Goal: Task Accomplishment & Management: Manage account settings

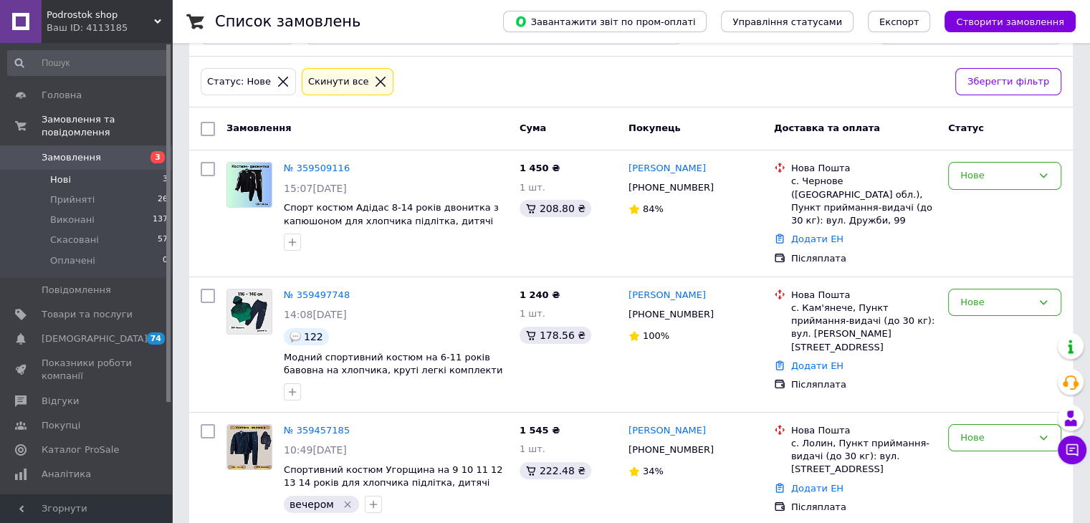
scroll to position [109, 0]
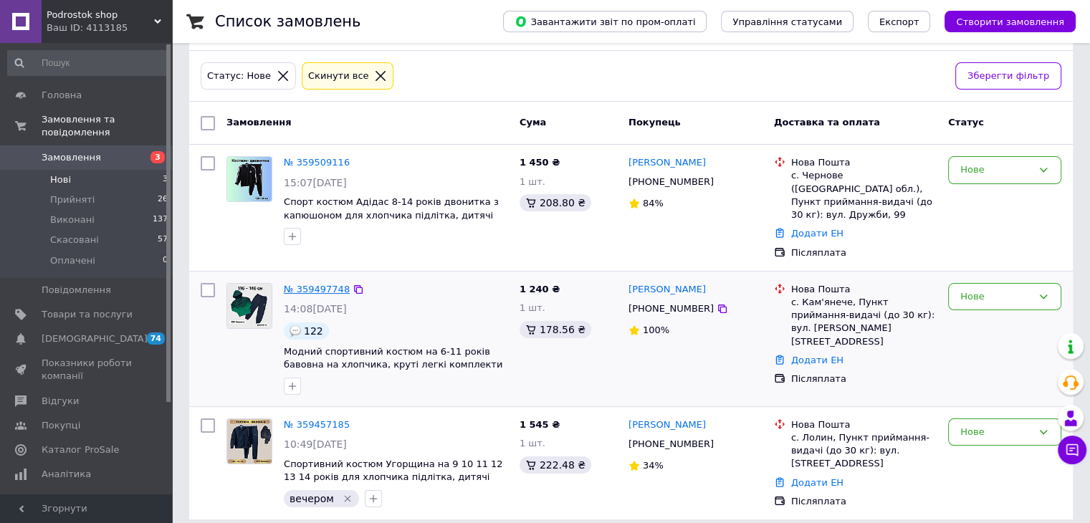
click at [310, 284] on link "№ 359497748" at bounding box center [317, 289] width 66 height 11
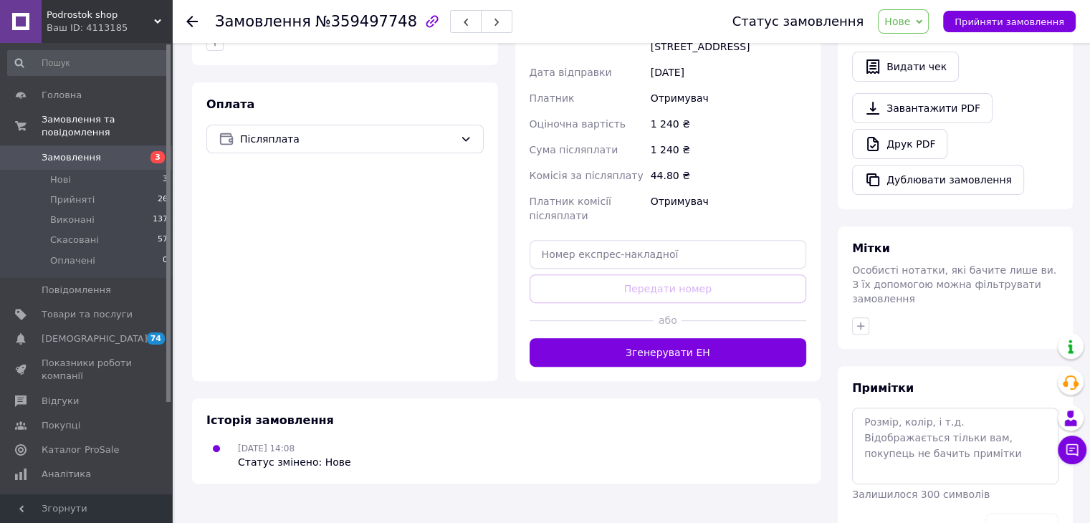
scroll to position [503, 0]
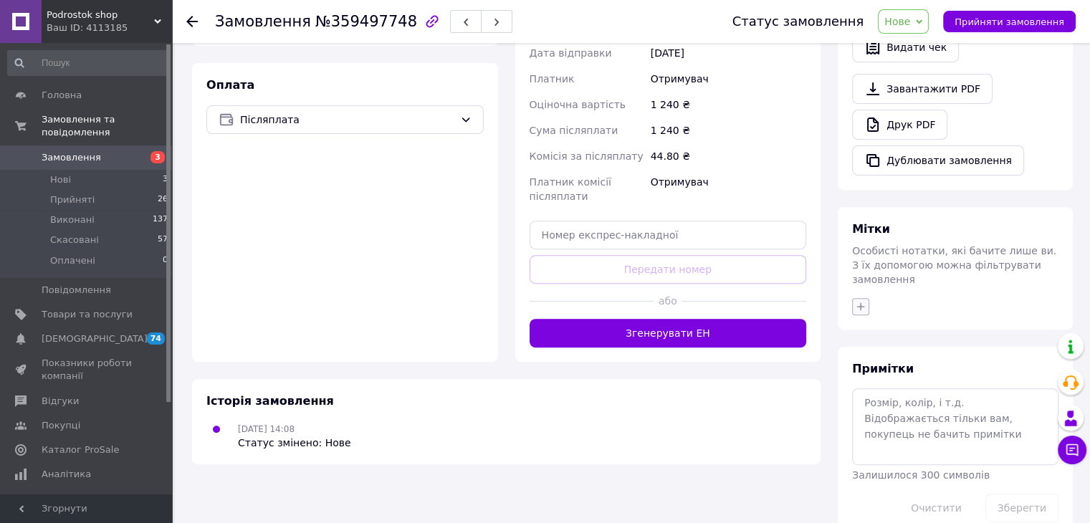
click at [854, 298] on button "button" at bounding box center [860, 306] width 17 height 17
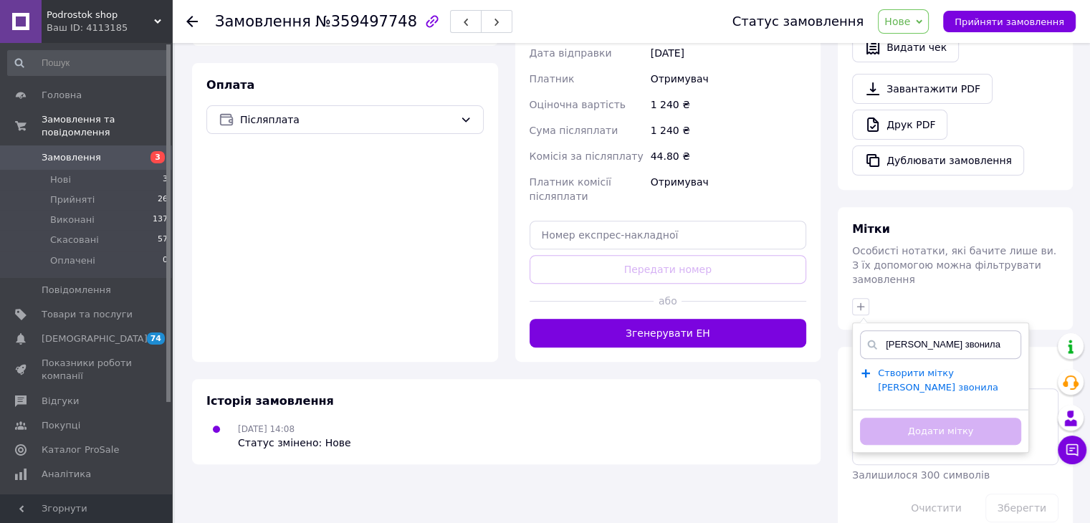
type input "[PERSON_NAME] звонила"
click at [897, 368] on span "Створити мітку [PERSON_NAME] звонила" at bounding box center [938, 381] width 120 height 26
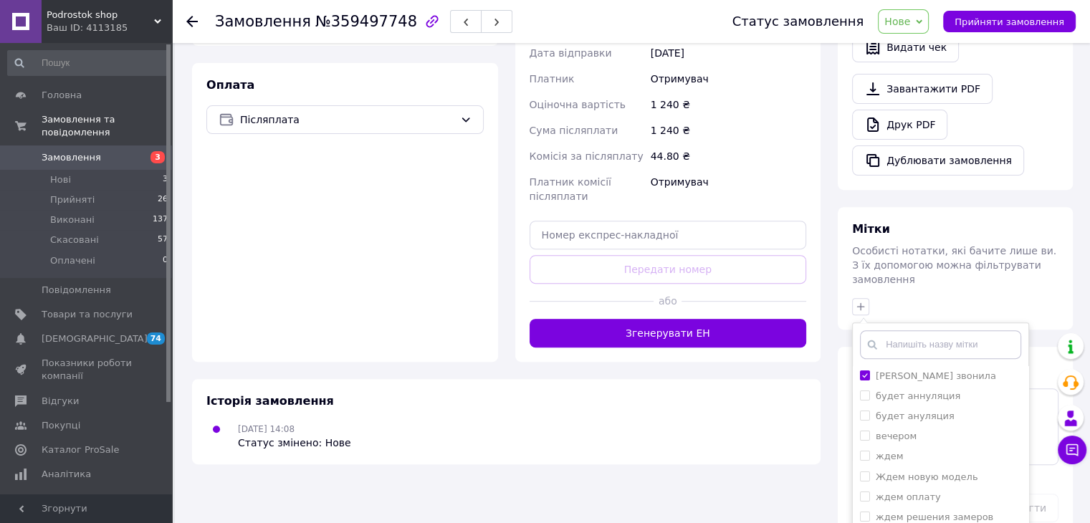
scroll to position [577, 0]
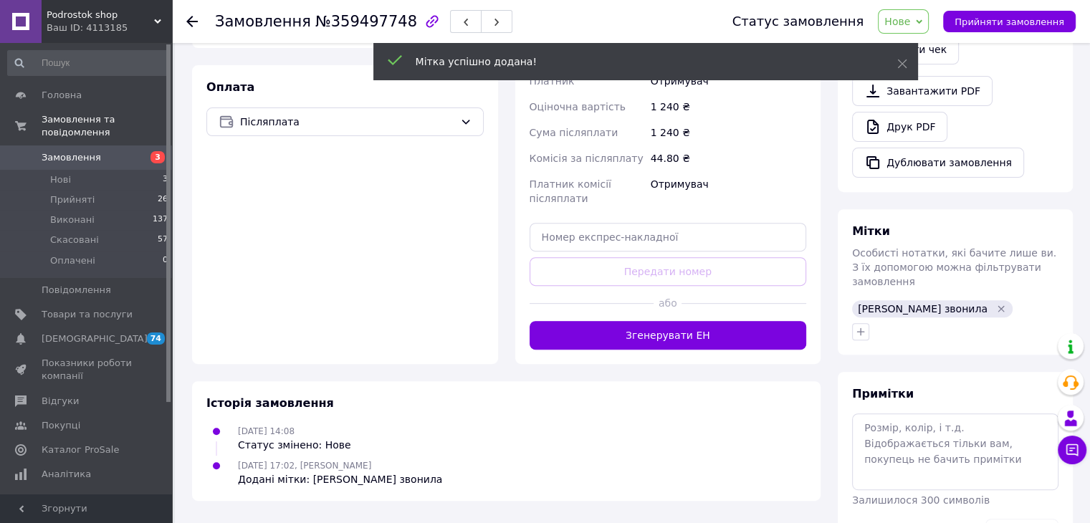
scroll to position [527, 0]
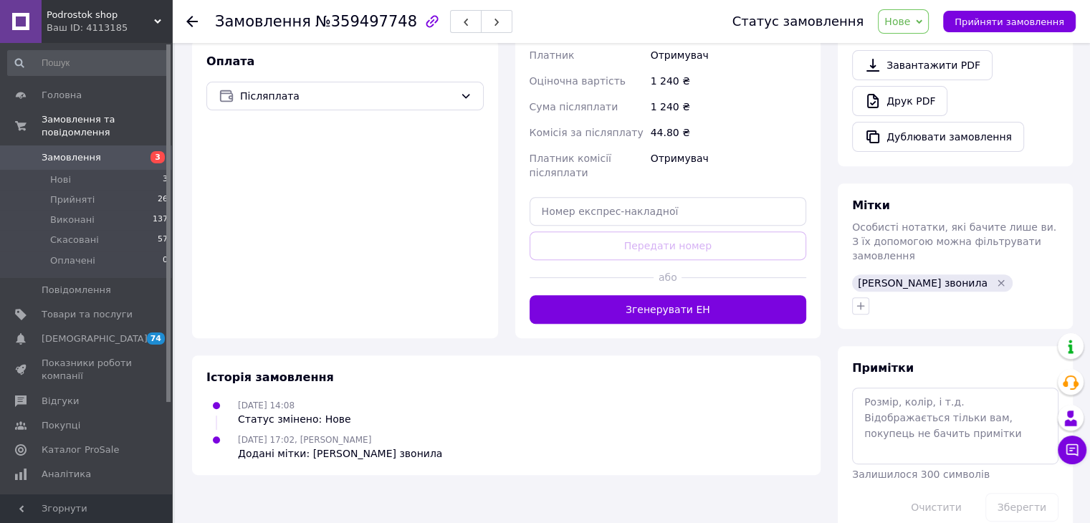
click at [194, 23] on icon at bounding box center [191, 21] width 11 height 11
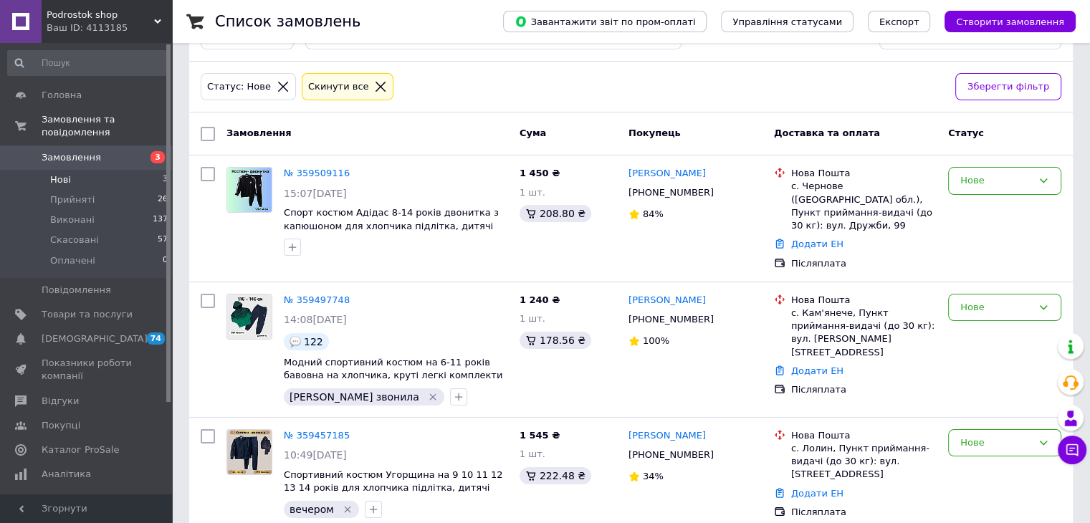
scroll to position [109, 0]
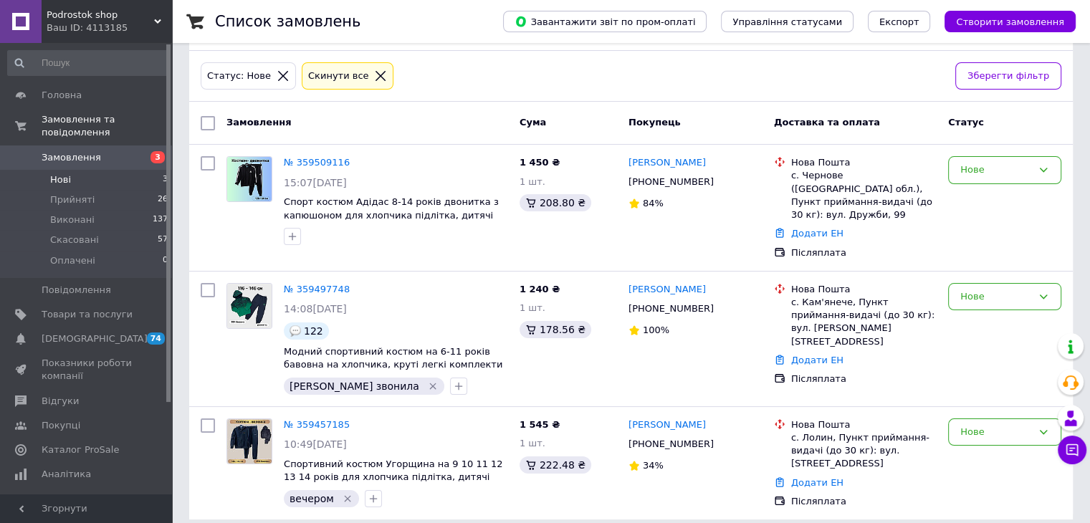
click at [74, 170] on li "Нові 3" at bounding box center [88, 180] width 176 height 20
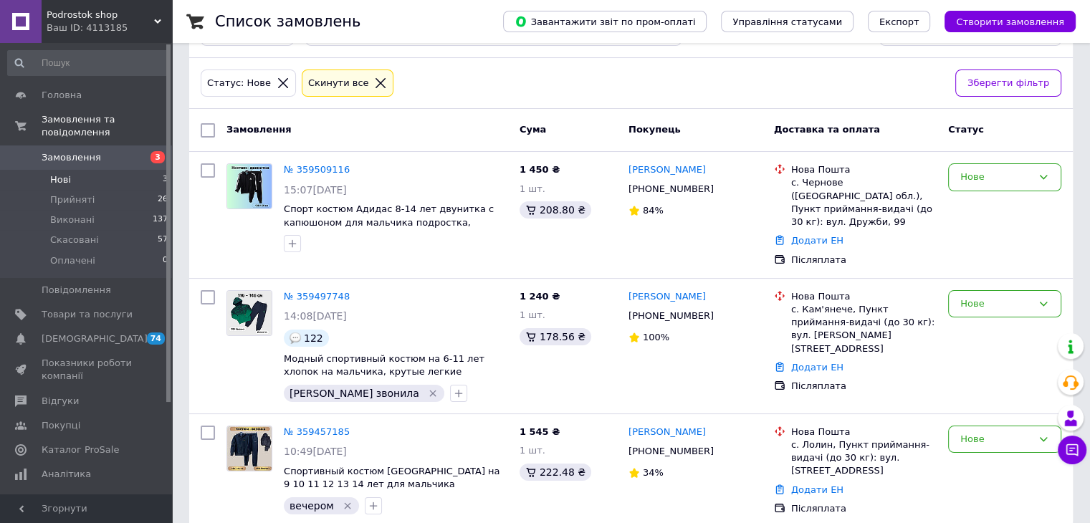
scroll to position [109, 0]
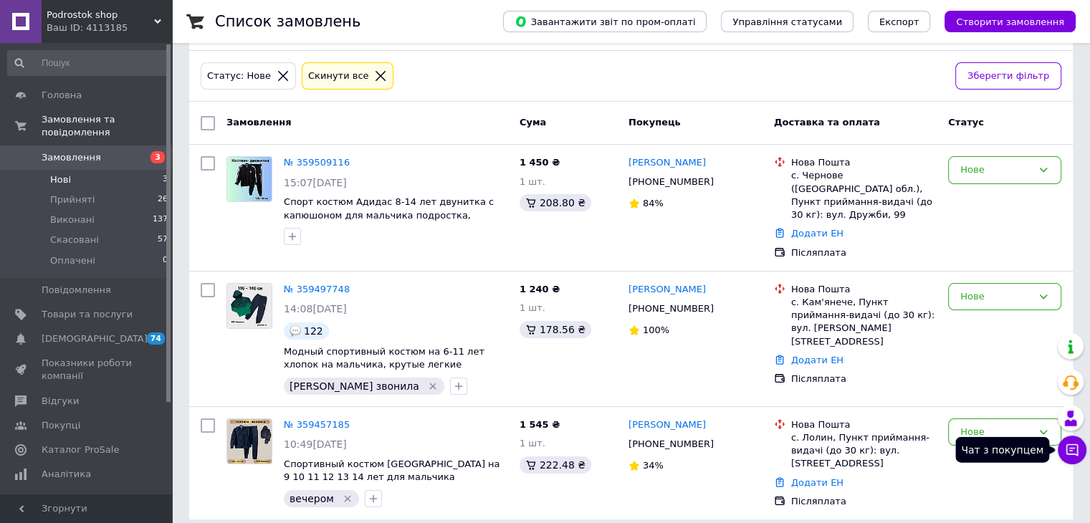
click at [1079, 446] on icon at bounding box center [1072, 450] width 14 height 14
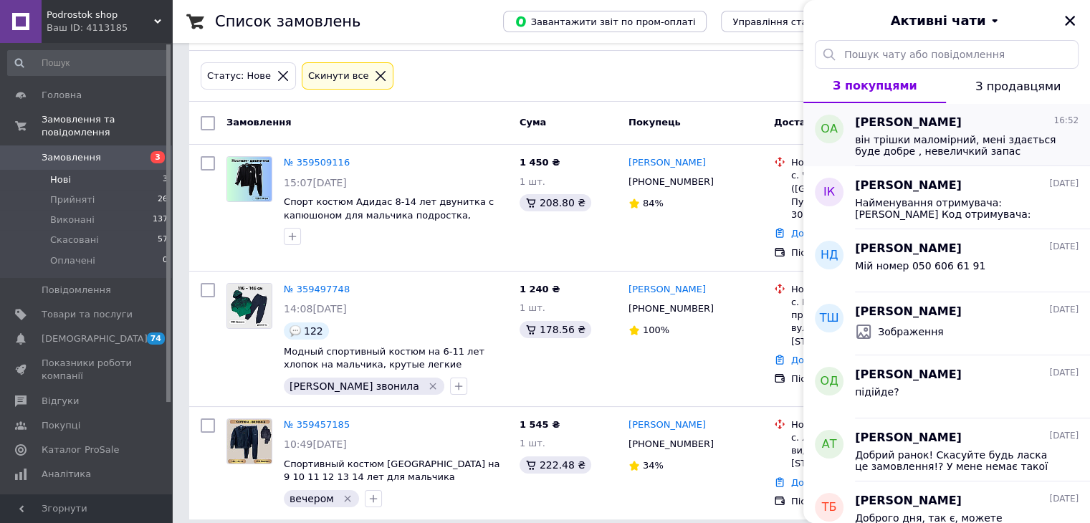
click at [945, 152] on span "він трішки маломірний, мені здається буде добре , невеличкий запас" at bounding box center [957, 145] width 204 height 23
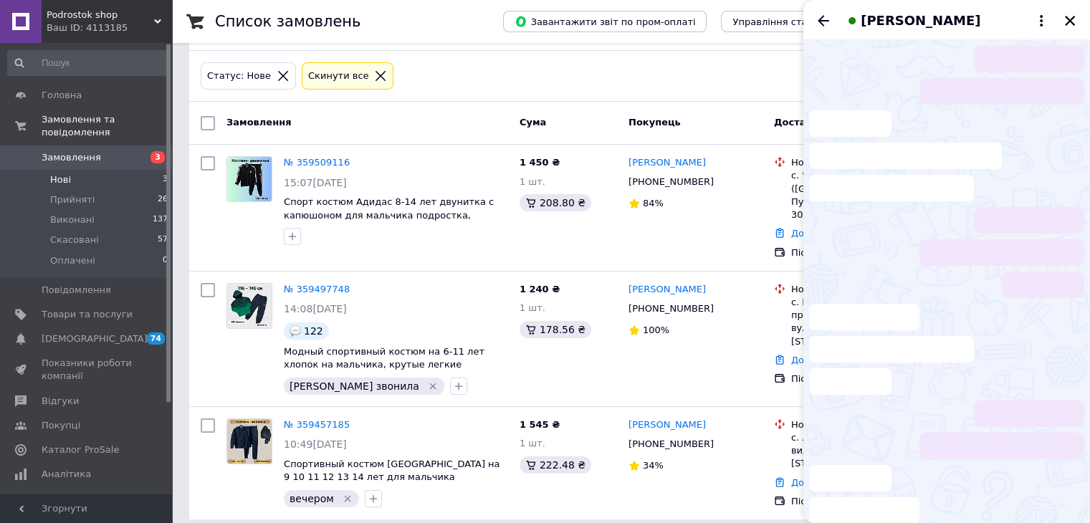
scroll to position [92, 0]
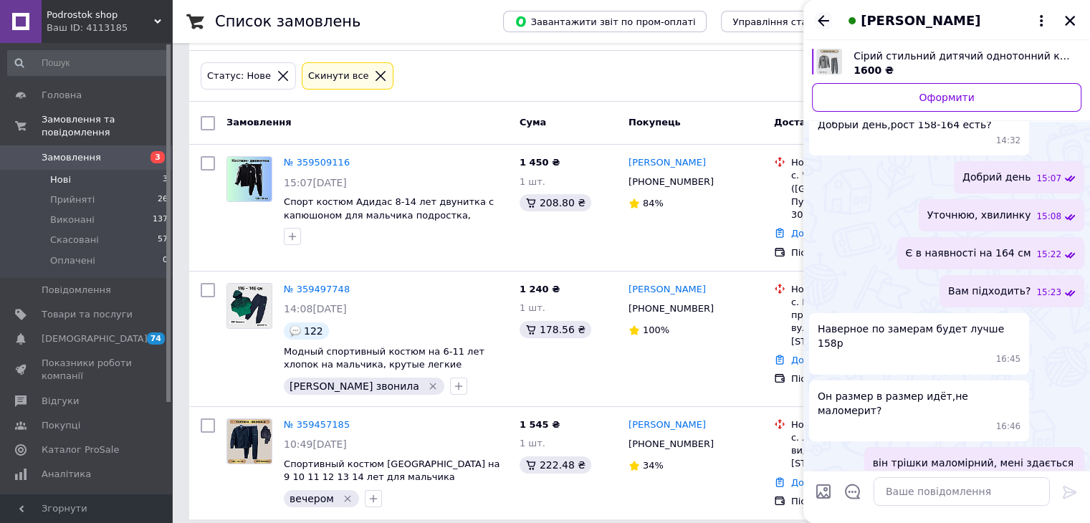
click at [816, 18] on icon "Назад" at bounding box center [823, 20] width 17 height 17
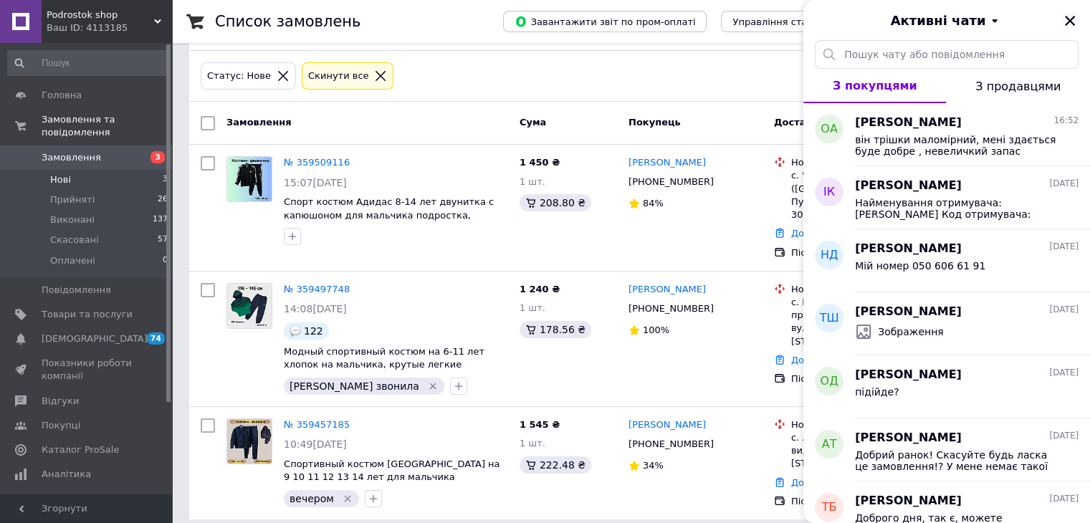
click at [1064, 22] on icon "Закрити" at bounding box center [1070, 20] width 13 height 13
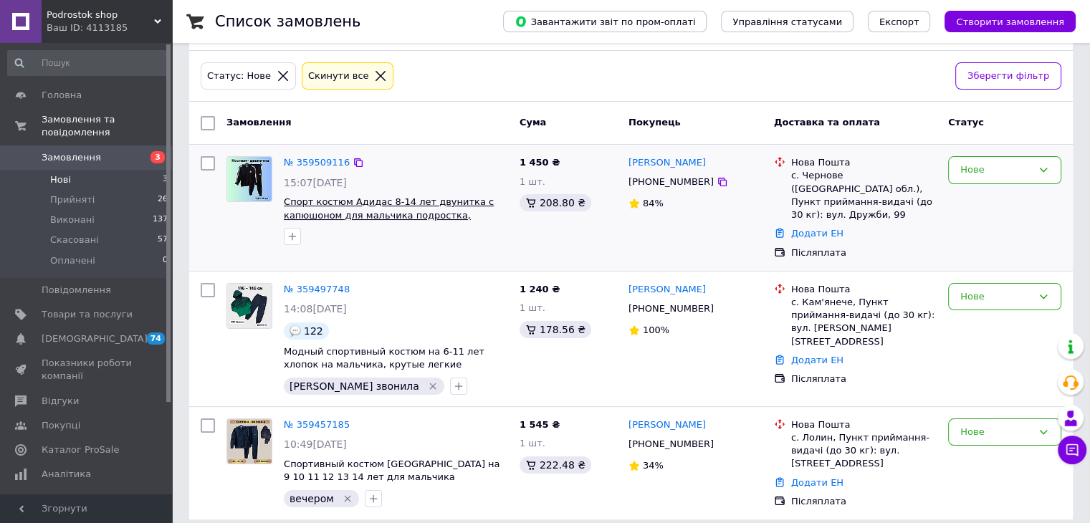
click at [429, 209] on span "Спорт костюм Адидас 8-14 лет двунитка с капюшоном для мальчика подростка, детск…" at bounding box center [394, 221] width 220 height 51
